Goal: Task Accomplishment & Management: Use online tool/utility

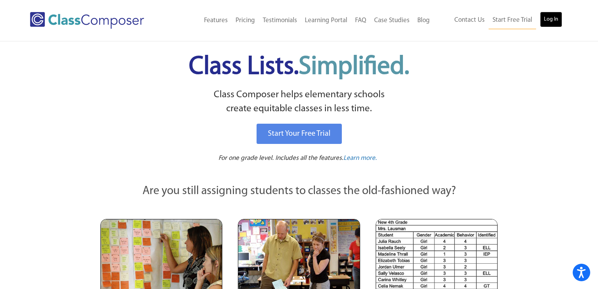
click at [551, 20] on link "Log In" at bounding box center [551, 20] width 22 height 16
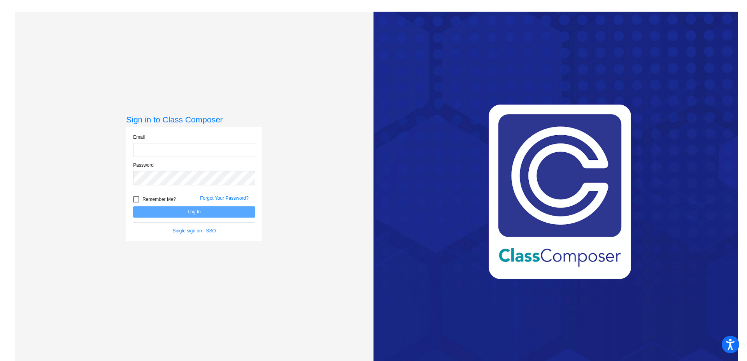
click at [140, 148] on input "email" at bounding box center [194, 150] width 122 height 14
type input "[DOMAIN_NAME][EMAIL_ADDRESS][DOMAIN_NAME]"
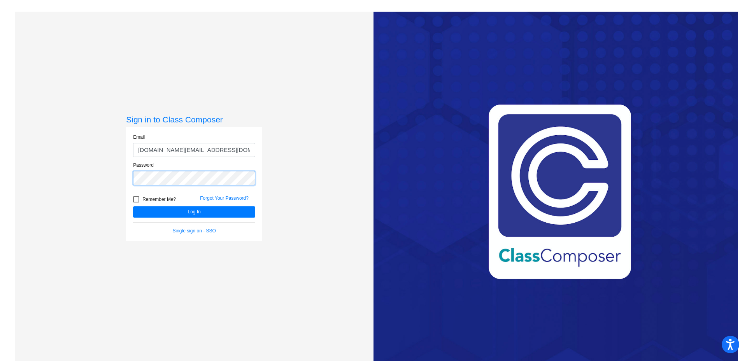
click at [133, 207] on button "Log In" at bounding box center [194, 212] width 122 height 11
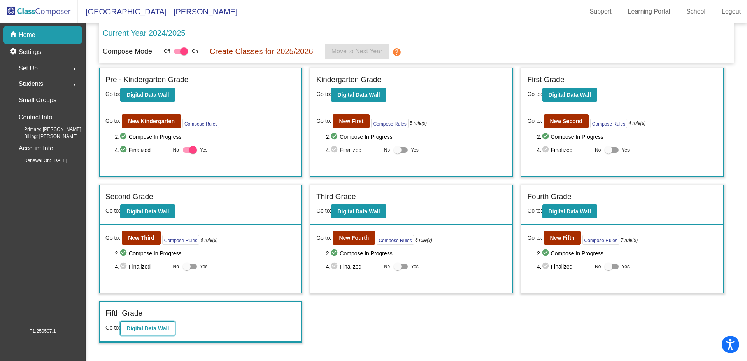
click at [166, 331] on b "Digital Data Wall" at bounding box center [147, 329] width 42 height 6
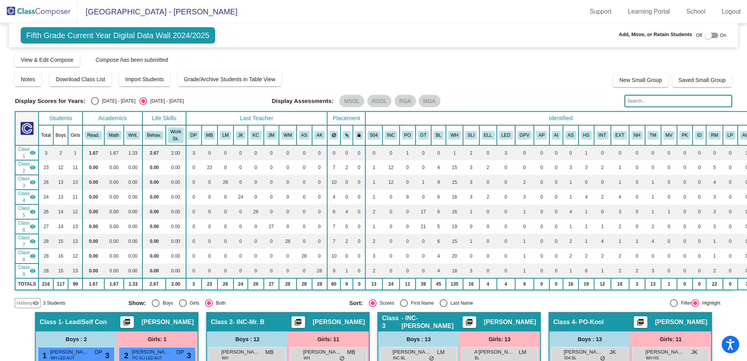
click at [660, 102] on input "text" at bounding box center [677, 101] width 107 height 12
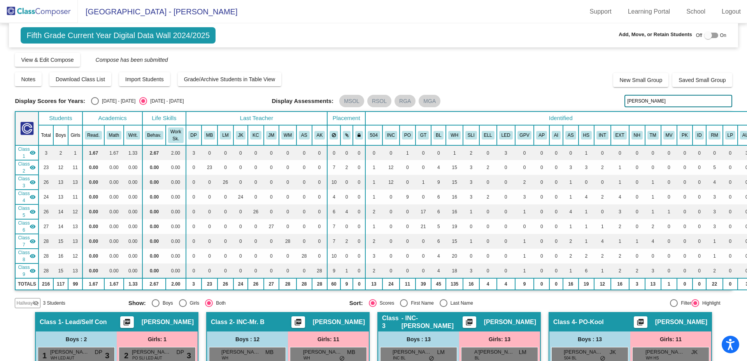
type input "[PERSON_NAME]"
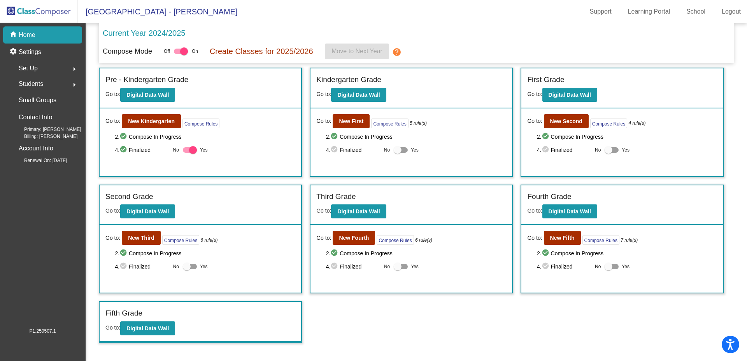
click at [31, 68] on span "Set Up" at bounding box center [28, 68] width 19 height 11
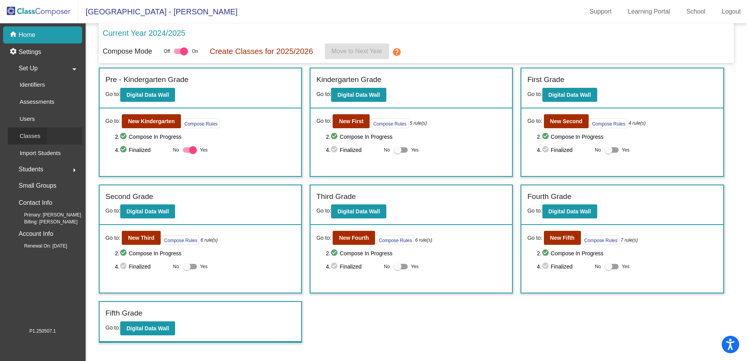
click at [39, 134] on p "Classes" at bounding box center [29, 136] width 21 height 9
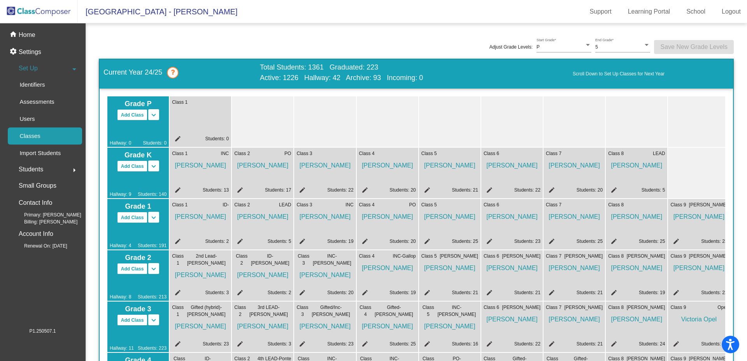
click at [177, 72] on icon at bounding box center [173, 73] width 12 height 12
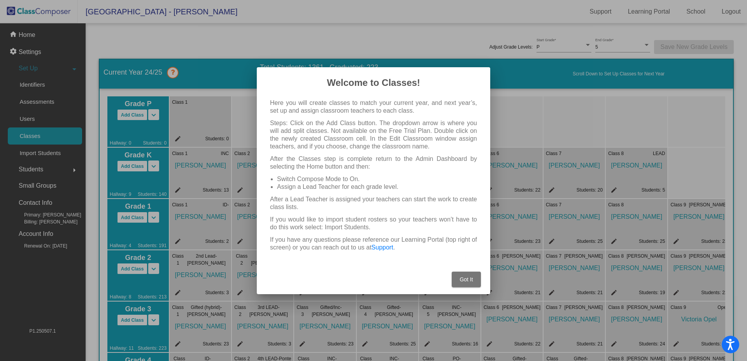
click at [177, 72] on div at bounding box center [373, 180] width 747 height 361
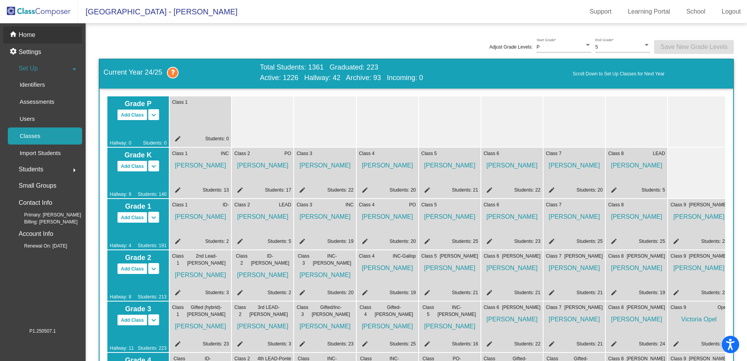
click at [24, 34] on p "Home" at bounding box center [27, 34] width 17 height 9
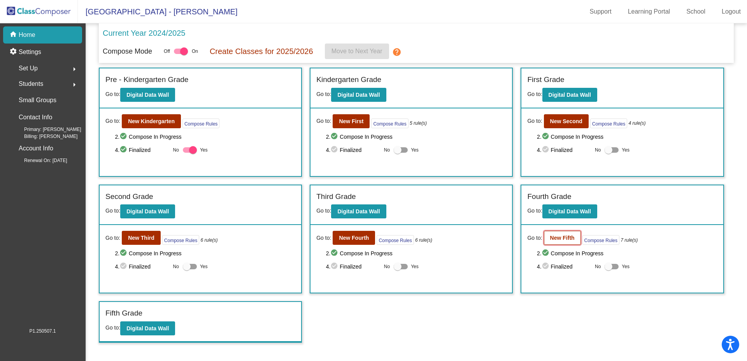
click at [559, 237] on b "New Fifth" at bounding box center [562, 238] width 25 height 6
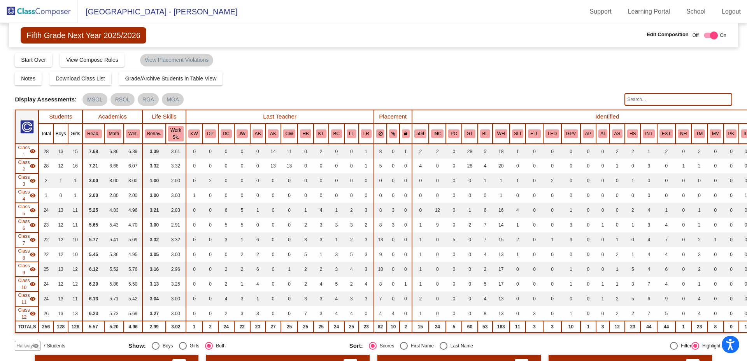
click at [684, 96] on input "text" at bounding box center [677, 99] width 107 height 12
type input "[PERSON_NAME]"
click at [21, 63] on span "Start Over" at bounding box center [33, 60] width 25 height 6
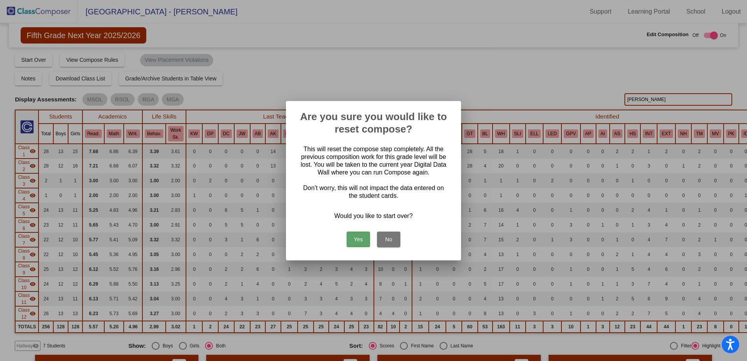
click at [383, 59] on div at bounding box center [373, 180] width 747 height 361
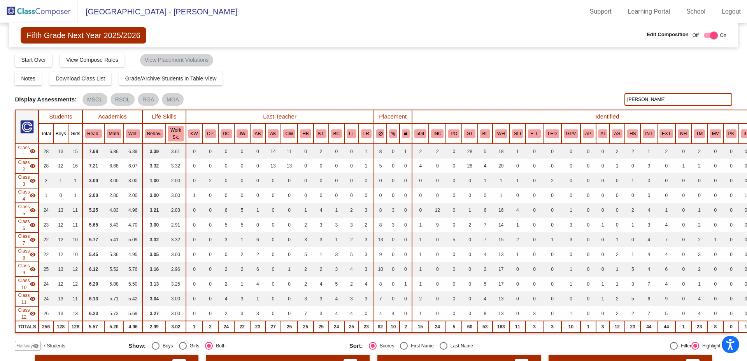
click at [710, 35] on div at bounding box center [714, 36] width 8 height 8
checkbox input "false"
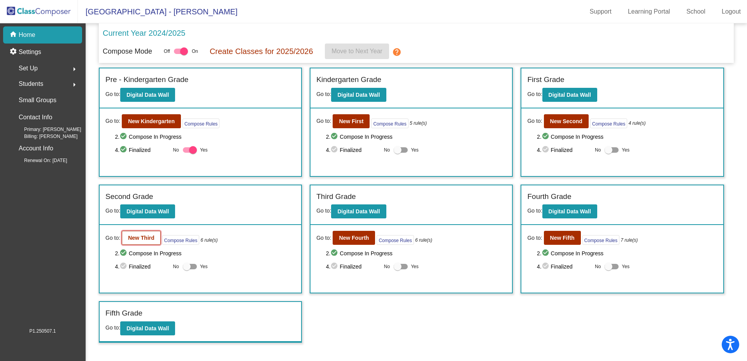
click at [139, 242] on button "New Third" at bounding box center [141, 238] width 39 height 14
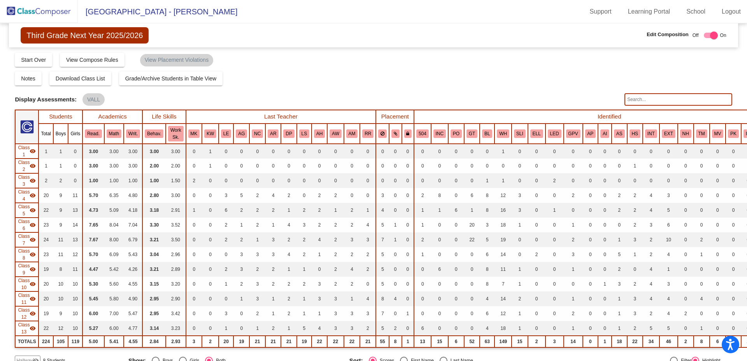
click at [650, 96] on input "text" at bounding box center [677, 99] width 107 height 12
type input "[PERSON_NAME]"
